Goal: Transaction & Acquisition: Purchase product/service

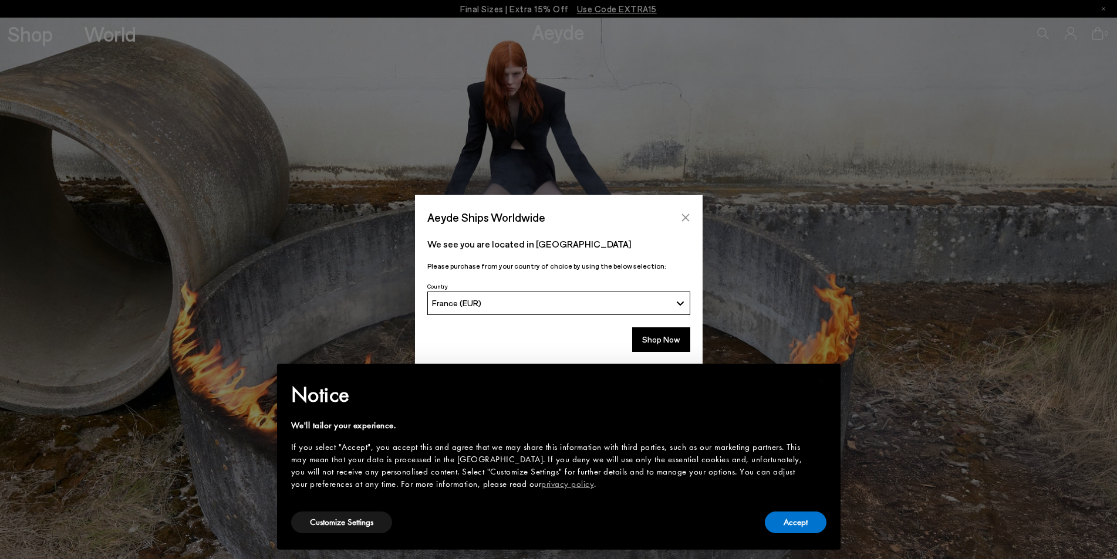
click at [684, 215] on icon "Close" at bounding box center [685, 217] width 9 height 9
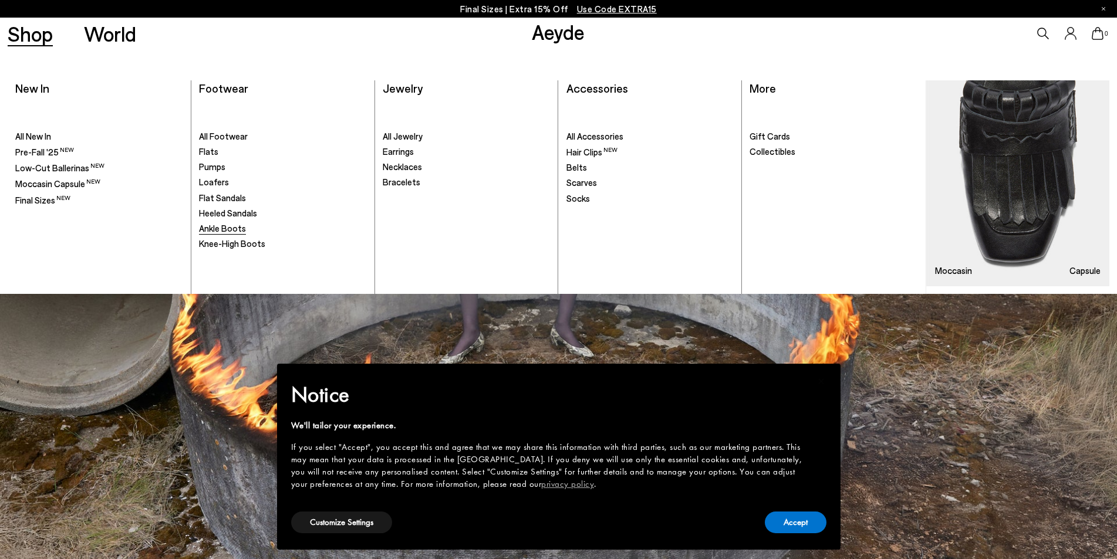
click at [221, 228] on span "Ankle Boots" at bounding box center [222, 228] width 47 height 11
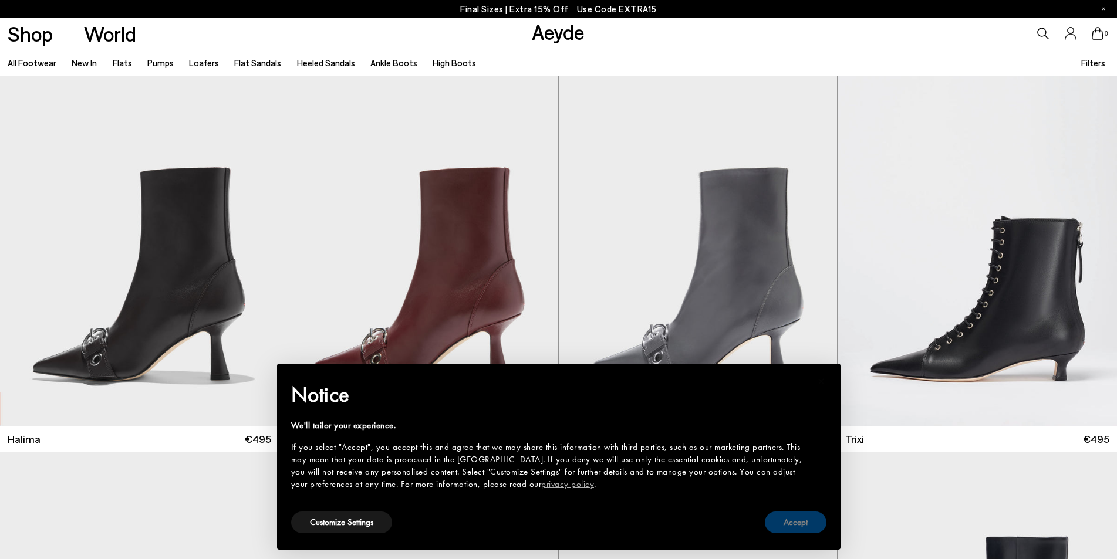
click at [814, 522] on button "Accept" at bounding box center [796, 523] width 62 height 22
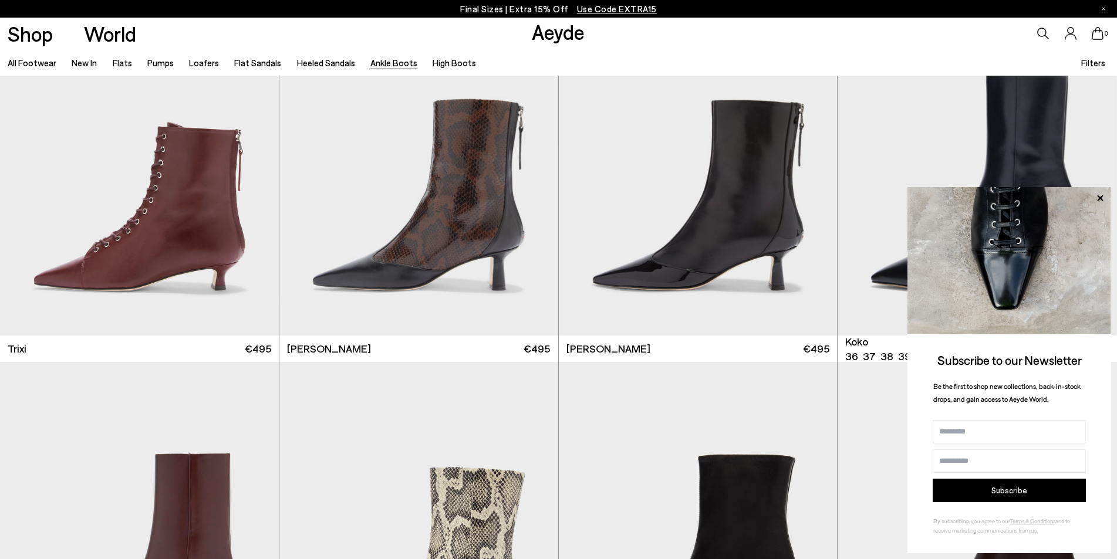
scroll to position [470, 0]
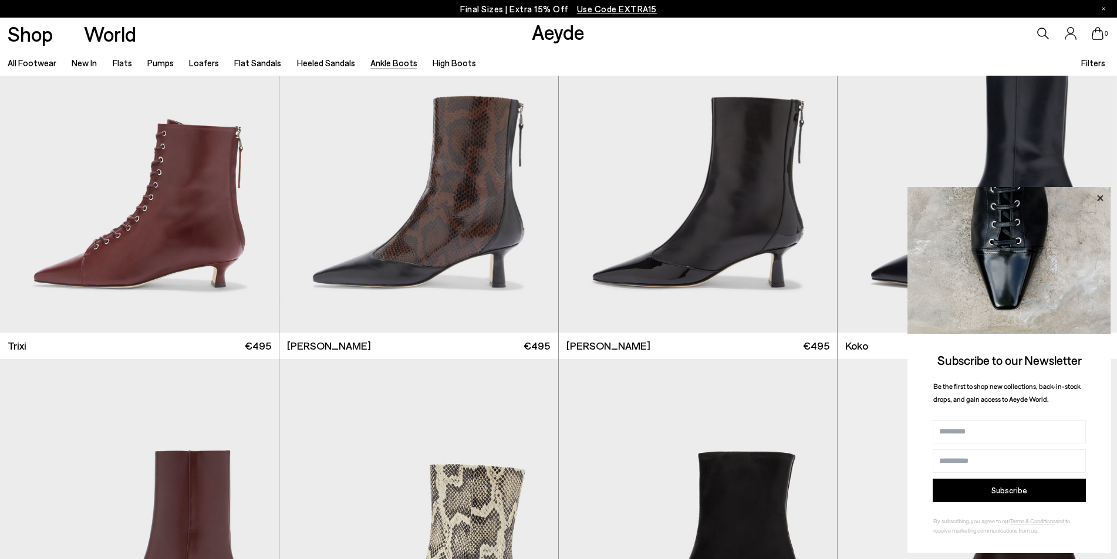
click at [1098, 193] on icon at bounding box center [1099, 198] width 15 height 15
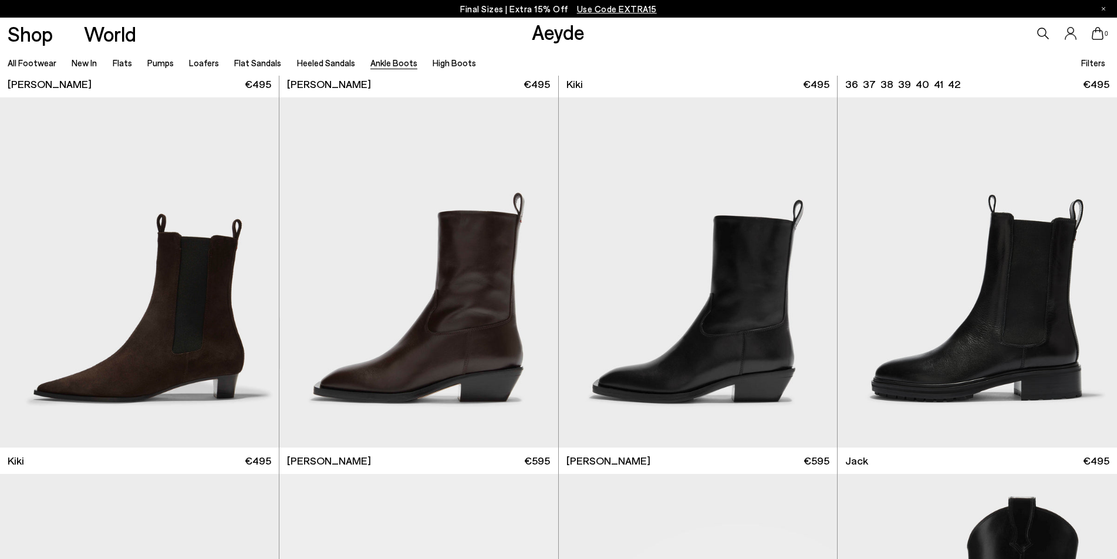
scroll to position [2407, 0]
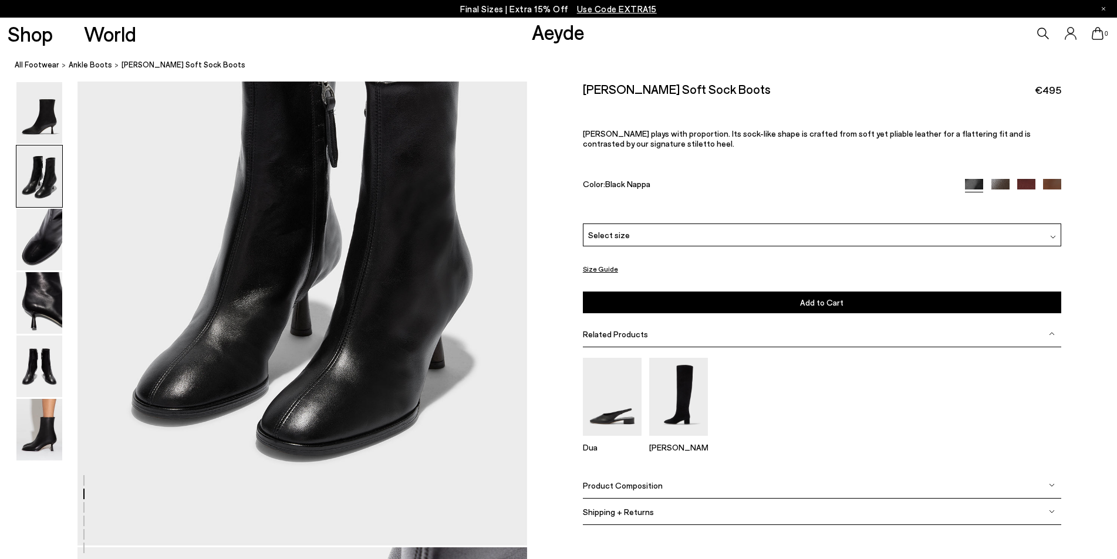
scroll to position [763, 0]
